Goal: Task Accomplishment & Management: Manage account settings

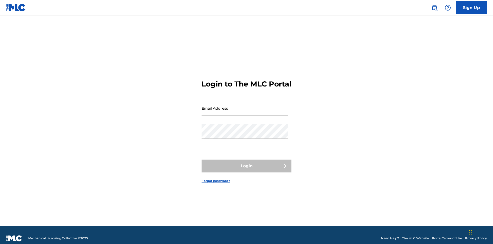
scroll to position [7, 0]
click at [245, 106] on input "Email Address" at bounding box center [245, 108] width 87 height 15
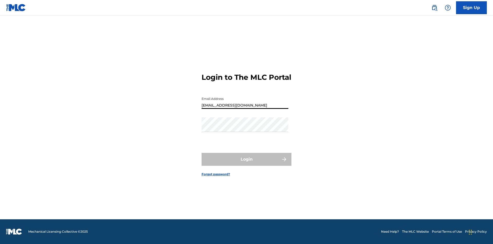
type input "[EMAIL_ADDRESS][DOMAIN_NAME]"
click at [247, 163] on button "Login" at bounding box center [247, 159] width 90 height 13
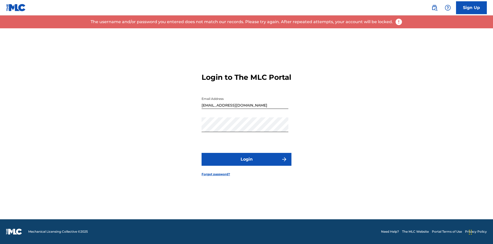
click at [245, 106] on input "[EMAIL_ADDRESS][DOMAIN_NAME]" at bounding box center [245, 101] width 87 height 15
click at [245, 106] on input "Email Address" at bounding box center [245, 101] width 87 height 15
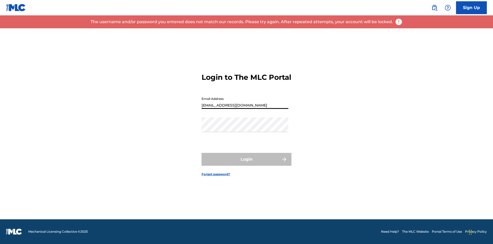
click at [247, 163] on button "Login" at bounding box center [247, 159] width 90 height 13
